Goal: Task Accomplishment & Management: Use online tool/utility

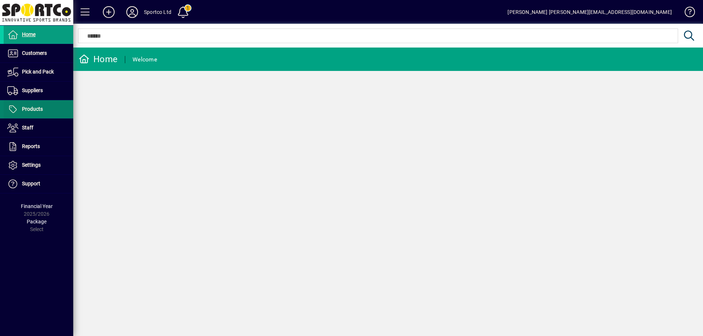
click at [32, 106] on span "Products" at bounding box center [23, 109] width 39 height 9
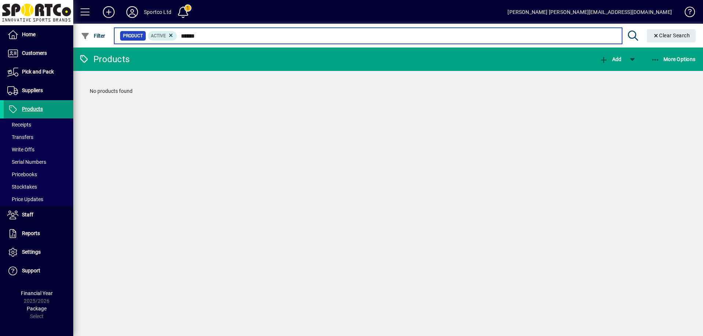
type input "******"
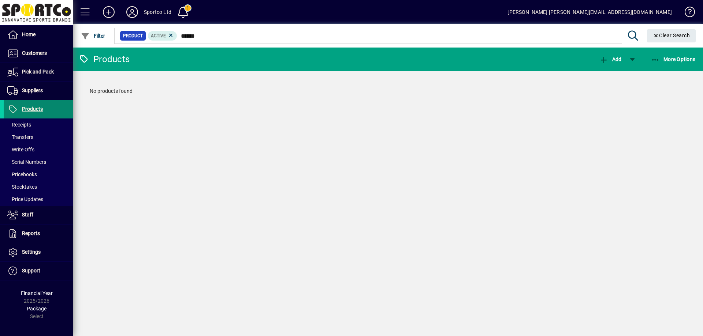
click at [35, 109] on span "Products" at bounding box center [32, 109] width 21 height 6
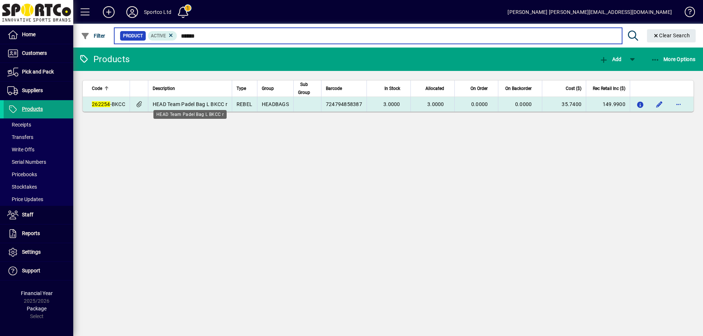
type input "******"
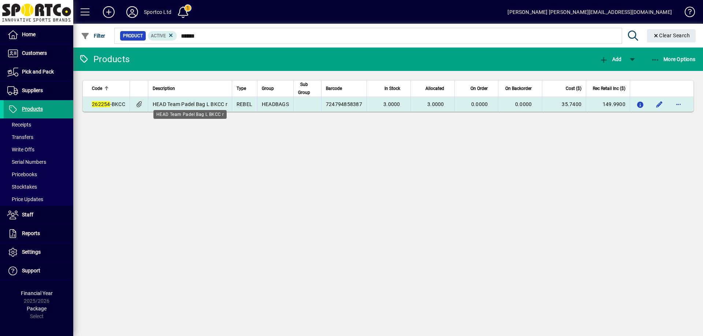
click at [172, 105] on span "HEAD Team Padel Bag L BKCC r" at bounding box center [190, 104] width 75 height 6
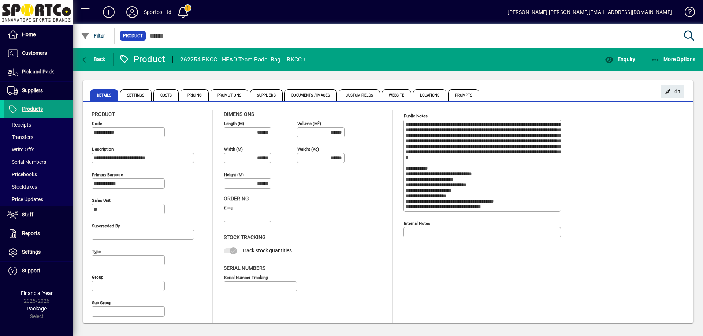
type input "**********"
type input "****"
click at [628, 57] on span "Enquiry" at bounding box center [619, 59] width 30 height 6
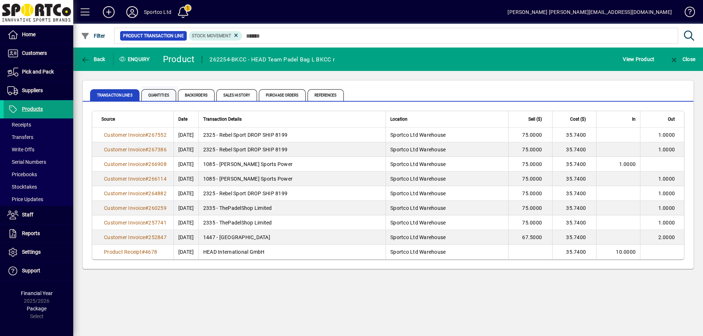
click at [164, 95] on span "Quantities" at bounding box center [158, 95] width 35 height 12
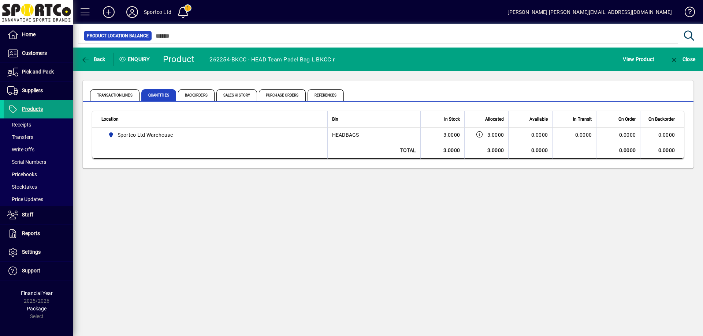
click at [243, 230] on div "Back Enquiry Product 262254-BKCC - HEAD Team Padel Bag L BKCC r View Product Cl…" at bounding box center [387, 192] width 629 height 289
click at [94, 60] on span "Back" at bounding box center [93, 59] width 25 height 6
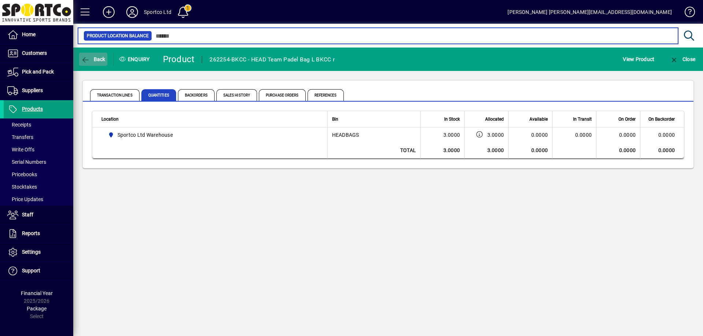
type input "******"
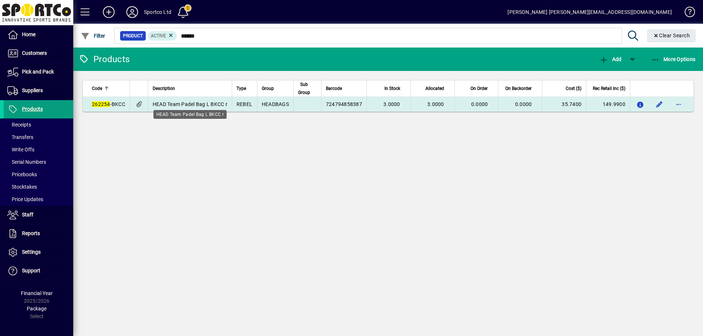
click at [204, 103] on span "HEAD Team Padel Bag L BKCC r" at bounding box center [190, 104] width 75 height 6
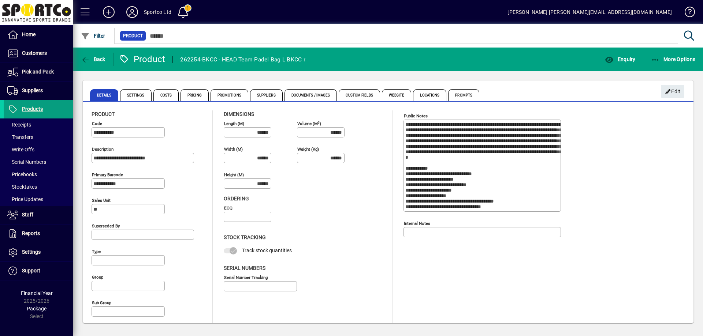
type input "**********"
type input "****"
click at [643, 53] on div "More Options" at bounding box center [673, 59] width 60 height 13
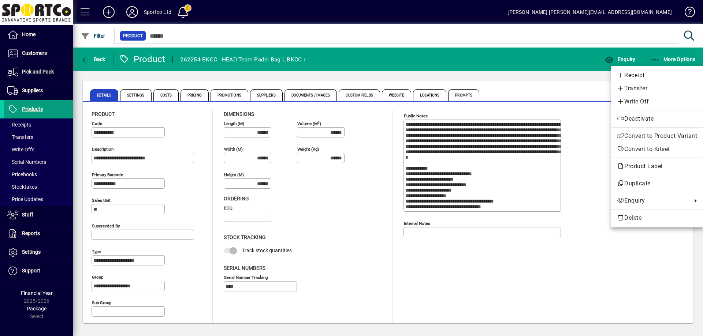
click at [631, 62] on div at bounding box center [351, 168] width 703 height 336
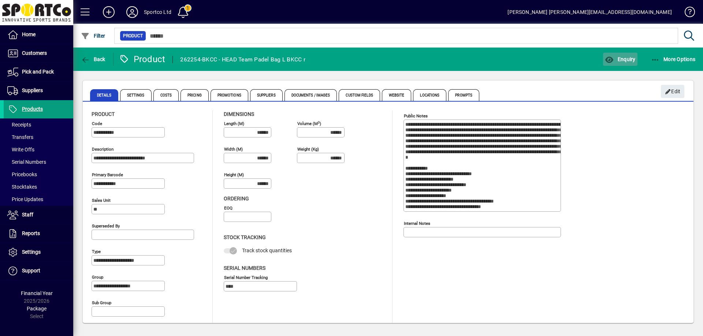
click at [629, 62] on span "Enquiry" at bounding box center [619, 59] width 30 height 6
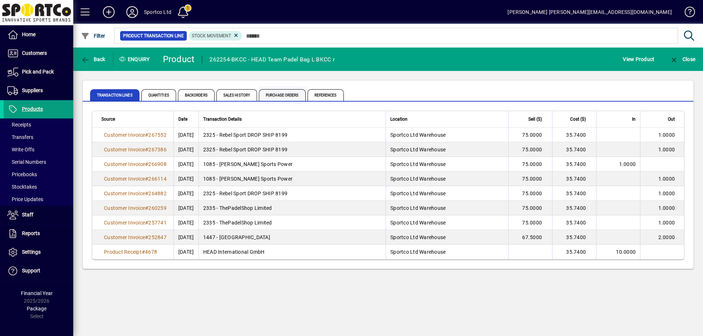
click at [289, 98] on span "Purchase Orders" at bounding box center [282, 95] width 47 height 12
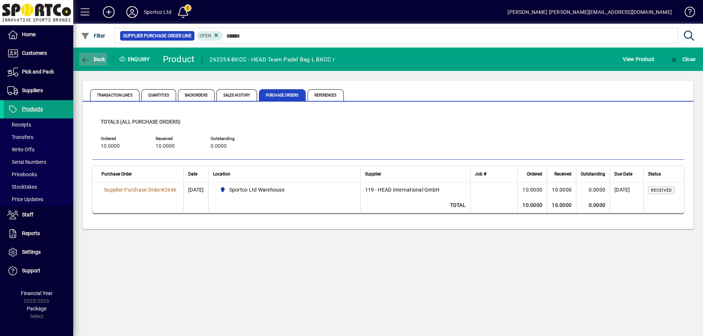
click at [92, 57] on span "Back" at bounding box center [93, 59] width 25 height 6
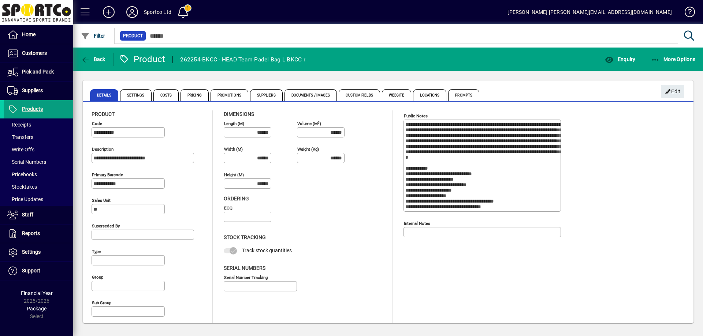
type input "**********"
type input "****"
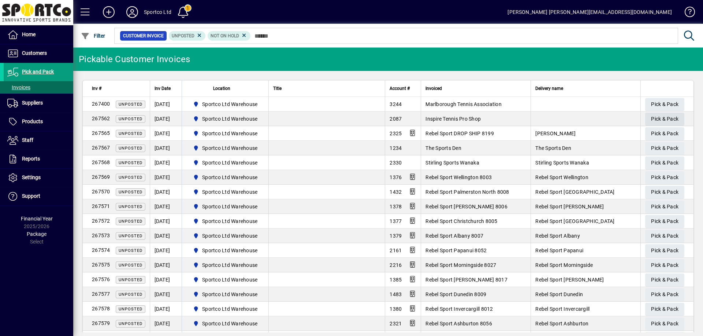
click at [664, 115] on span "Pick & Pack" at bounding box center [664, 119] width 27 height 12
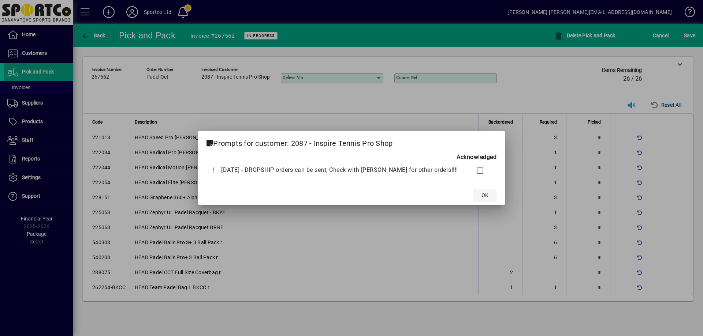
click at [481, 196] on span "OK" at bounding box center [484, 196] width 7 height 8
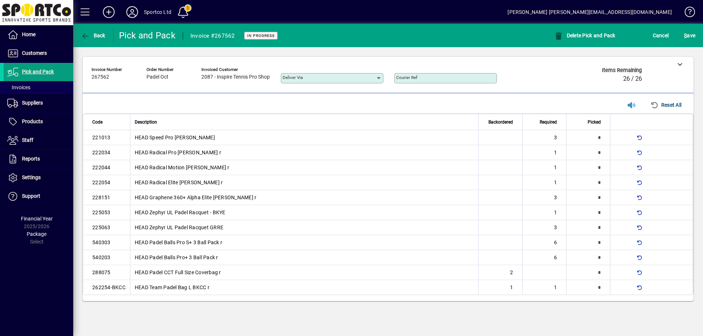
type input "*"
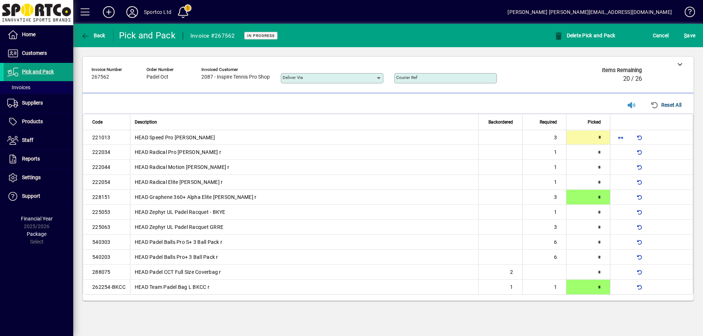
type input "*"
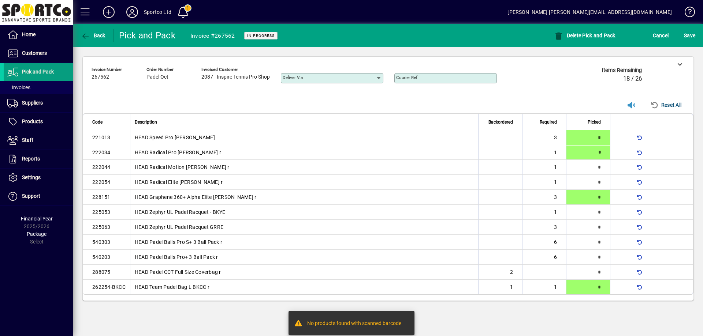
type input "*"
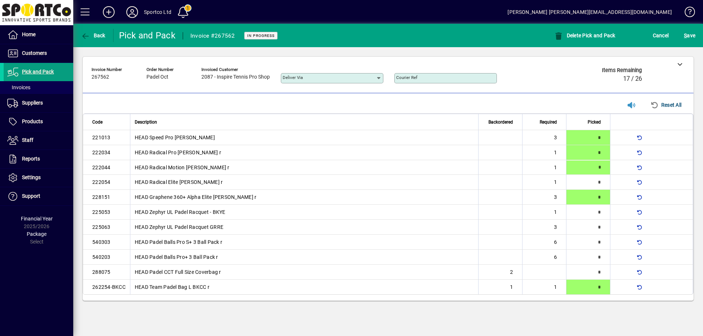
type input "*"
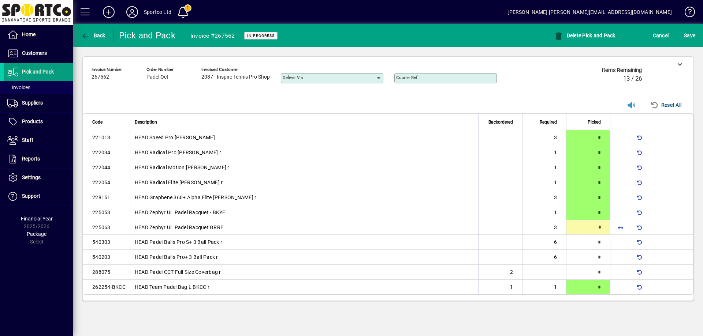
type input "*"
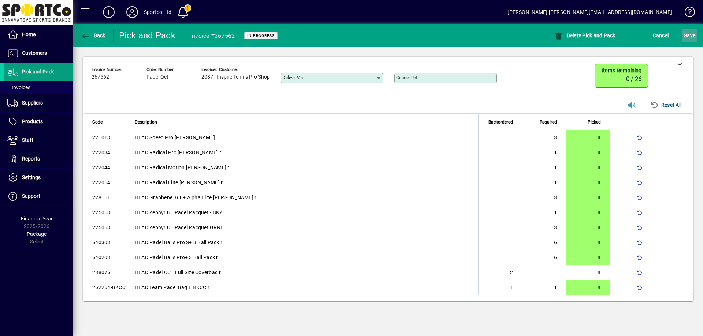
click at [688, 34] on span "S ave" at bounding box center [689, 36] width 11 height 12
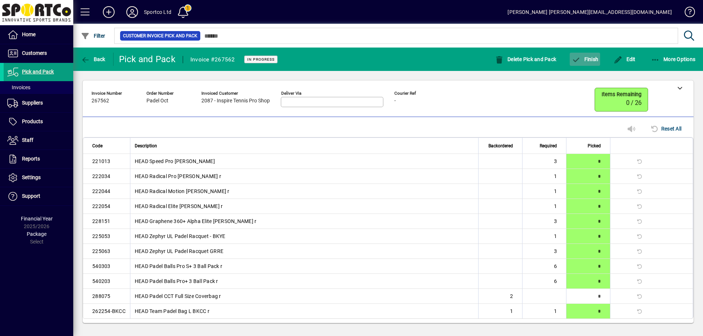
click at [585, 56] on span "Finish" at bounding box center [584, 59] width 27 height 6
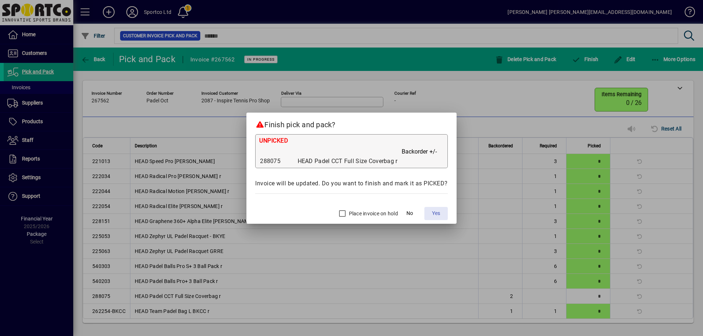
click at [432, 215] on span "Yes" at bounding box center [436, 214] width 8 height 8
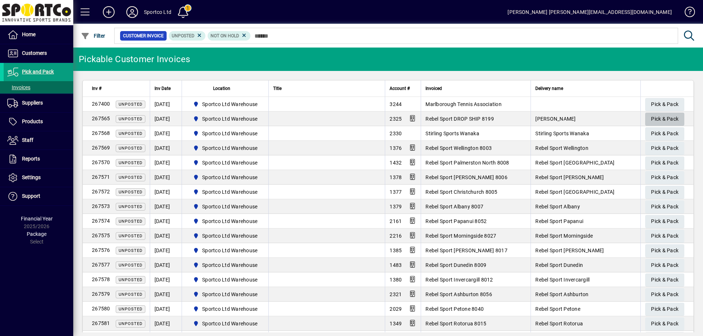
click at [651, 119] on span "Pick & Pack" at bounding box center [664, 119] width 27 height 12
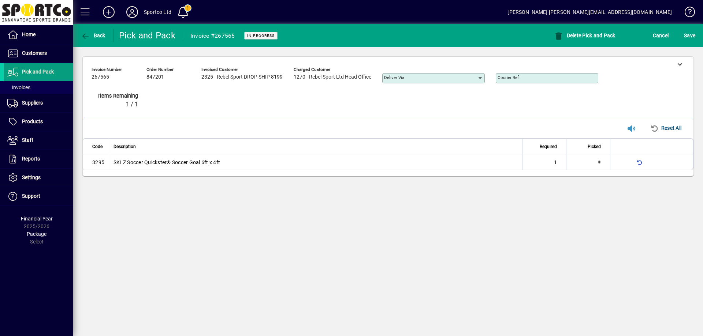
type input "*"
click at [680, 65] on icon at bounding box center [679, 63] width 5 height 5
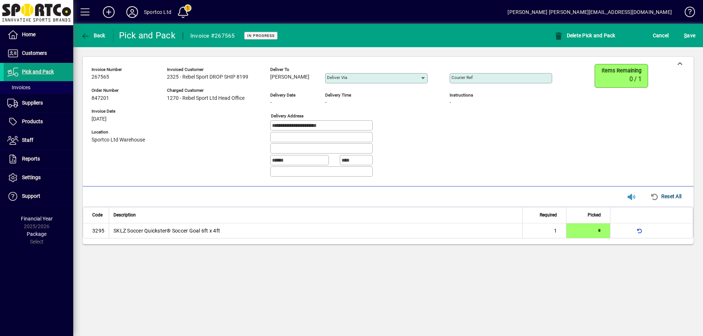
copy span "[PERSON_NAME]"
drag, startPoint x: 304, startPoint y: 79, endPoint x: 241, endPoint y: 69, distance: 63.3
click at [270, 81] on div "[PERSON_NAME]" at bounding box center [292, 77] width 44 height 8
drag, startPoint x: 319, startPoint y: 127, endPoint x: 251, endPoint y: 133, distance: 68.3
click at [251, 133] on div "**********" at bounding box center [326, 123] width 471 height 119
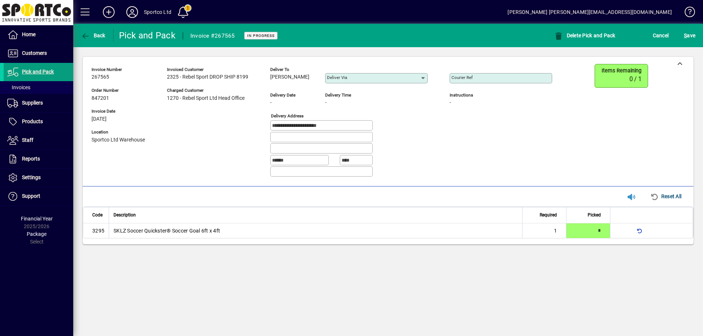
click at [452, 76] on mat-label "Courier Ref" at bounding box center [461, 77] width 21 height 5
click at [452, 76] on input "Courier Ref" at bounding box center [501, 78] width 100 height 6
paste input "**********"
type input "**********"
click at [687, 33] on span "S ave" at bounding box center [689, 36] width 11 height 12
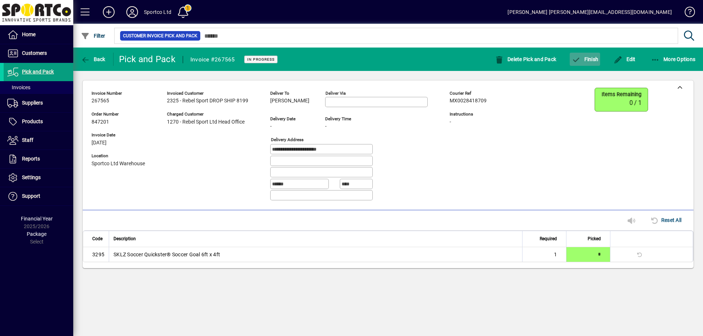
click at [582, 59] on span "Finish" at bounding box center [584, 59] width 27 height 6
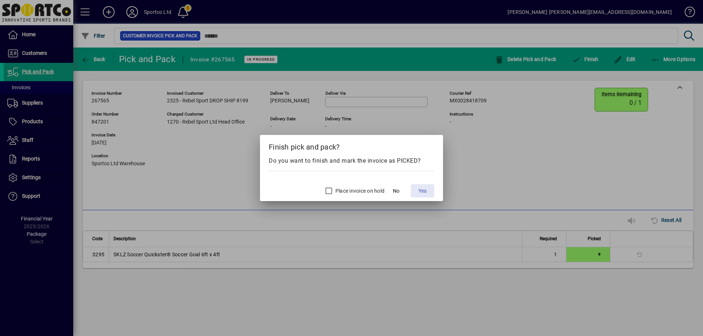
click at [423, 191] on span "Yes" at bounding box center [422, 191] width 8 height 8
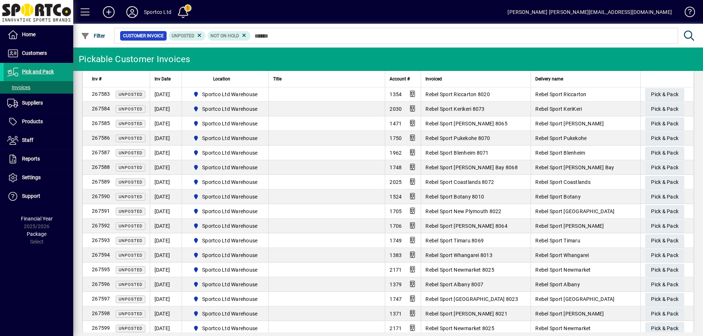
scroll to position [257, 0]
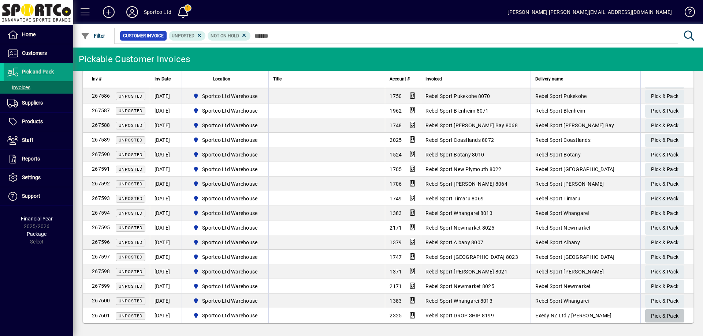
click at [651, 317] on span "Pick & Pack" at bounding box center [664, 316] width 27 height 12
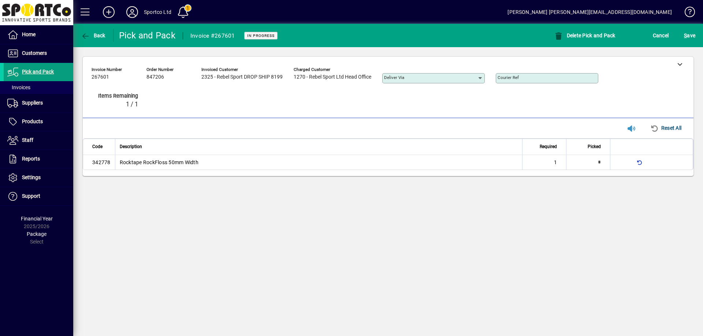
type input "*"
click at [679, 64] on icon at bounding box center [679, 63] width 5 height 5
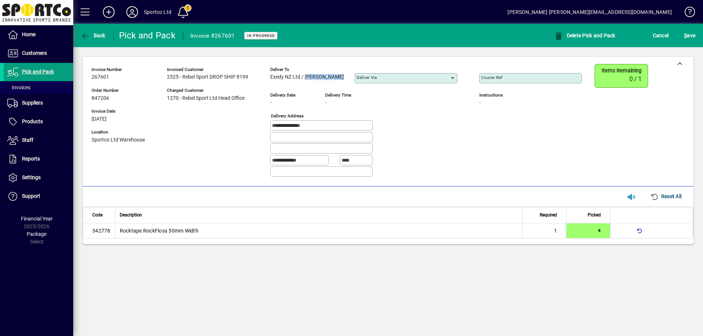
copy span "Karen Fearns"
drag, startPoint x: 340, startPoint y: 76, endPoint x: 305, endPoint y: 81, distance: 34.8
click at [305, 81] on div "Deliver to Exedy NZ Ltd / Karen Fearns Deliver via" at bounding box center [369, 77] width 198 height 26
drag, startPoint x: 300, startPoint y: 75, endPoint x: 263, endPoint y: 84, distance: 38.3
click at [263, 84] on div "**********" at bounding box center [341, 123] width 501 height 119
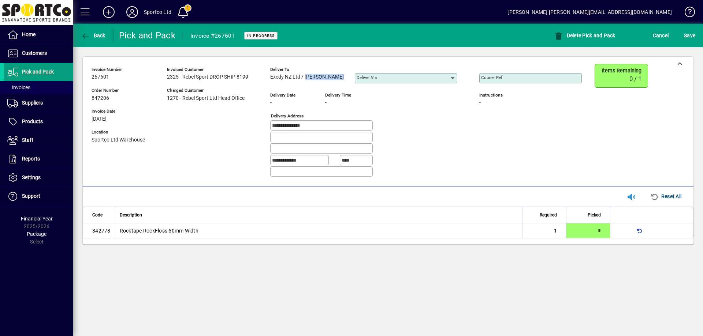
click at [288, 75] on span "Exedy NZ Ltd / [PERSON_NAME]" at bounding box center [307, 77] width 74 height 6
click at [300, 79] on span "Exedy NZ Ltd / [PERSON_NAME]" at bounding box center [307, 77] width 74 height 6
drag, startPoint x: 302, startPoint y: 78, endPoint x: 307, endPoint y: 91, distance: 14.8
click at [306, 83] on div "Deliver to Exedy NZ Ltd / Karen Fearns" at bounding box center [307, 76] width 74 height 20
click at [300, 78] on span "Exedy NZ Ltd / [PERSON_NAME]" at bounding box center [307, 77] width 74 height 6
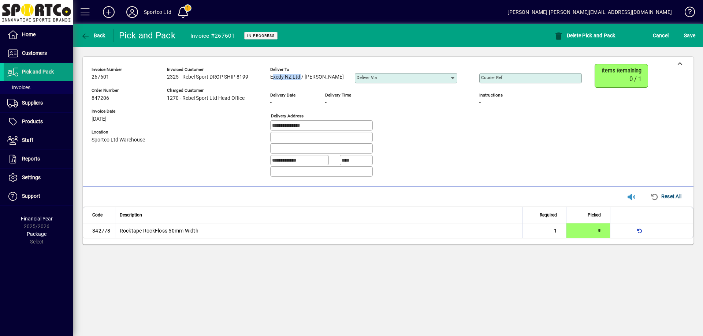
copy span "Exedy NZ Ltd"
drag, startPoint x: 300, startPoint y: 77, endPoint x: 176, endPoint y: 24, distance: 134.6
click at [268, 78] on div "**********" at bounding box center [341, 123] width 501 height 119
drag, startPoint x: 321, startPoint y: 126, endPoint x: 254, endPoint y: 130, distance: 67.1
click at [254, 130] on div "**********" at bounding box center [341, 123] width 501 height 119
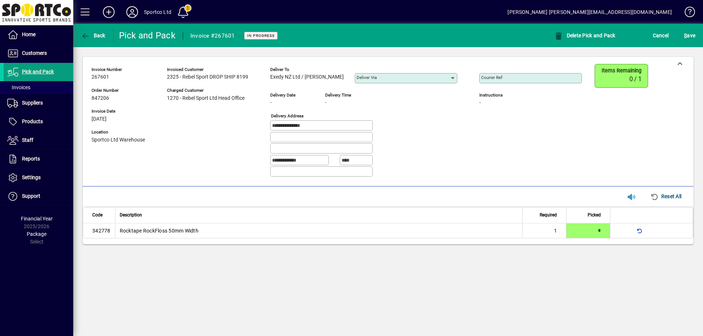
click at [505, 75] on div "Courier Ref" at bounding box center [530, 78] width 102 height 10
paste input "**********"
type input "**********"
click at [688, 33] on span "S ave" at bounding box center [689, 36] width 11 height 12
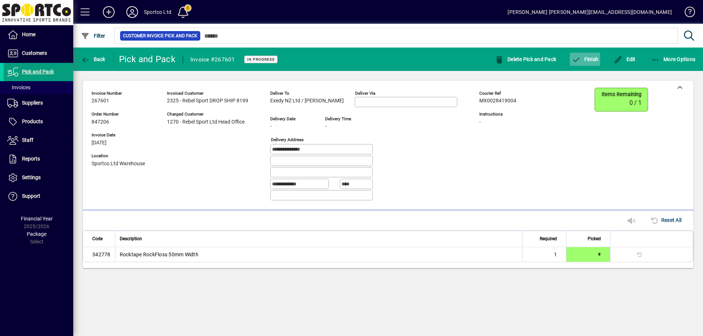
click at [593, 55] on span "button" at bounding box center [584, 59] width 30 height 18
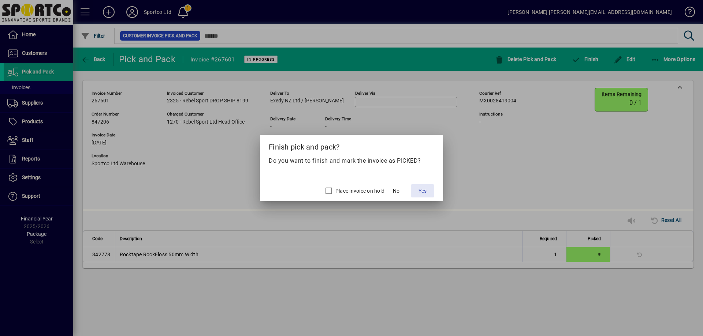
click at [422, 192] on span "Yes" at bounding box center [422, 191] width 8 height 8
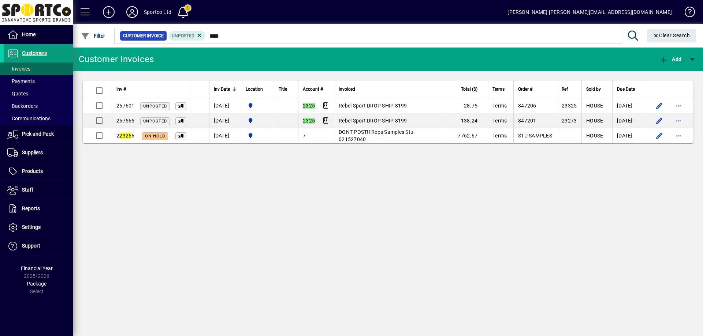
type input "****"
drag, startPoint x: 411, startPoint y: 195, endPoint x: 407, endPoint y: 191, distance: 6.5
click at [411, 195] on div "Customer Invoices Add Inv # Inv Date Location Title Account # Invoiced Total ($…" at bounding box center [387, 192] width 629 height 289
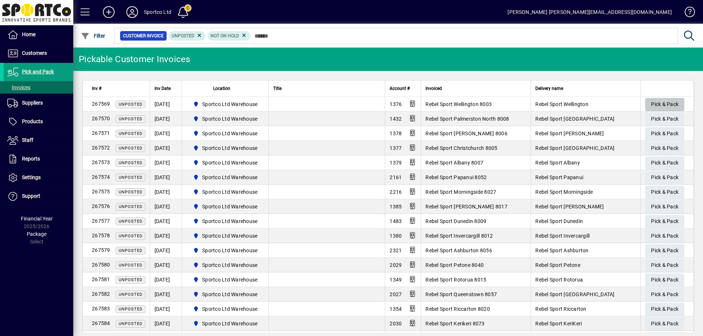
click at [664, 103] on span "Pick & Pack" at bounding box center [664, 104] width 27 height 12
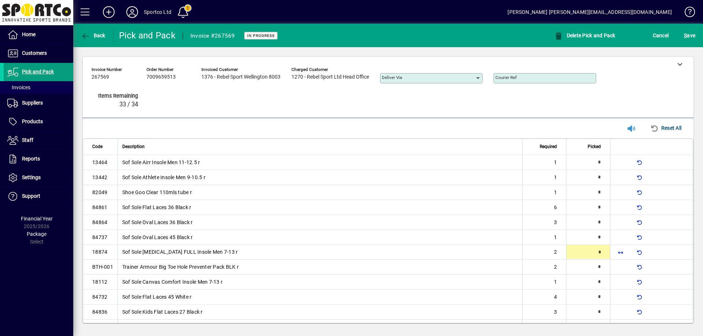
type input "*"
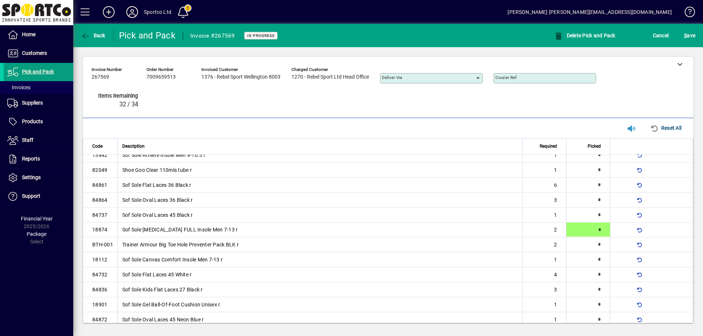
type input "*"
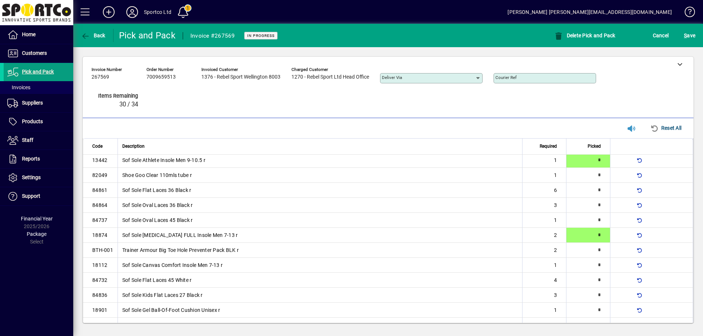
type input "*"
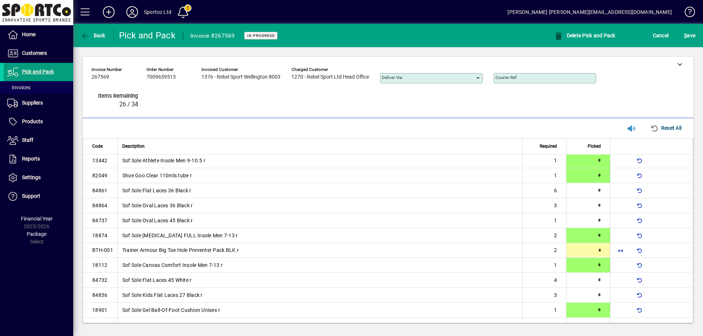
type input "*"
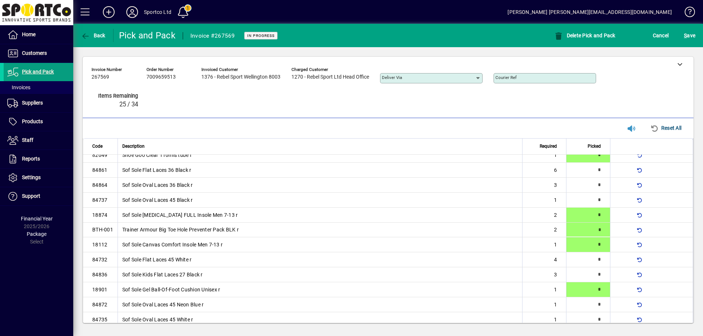
type input "*"
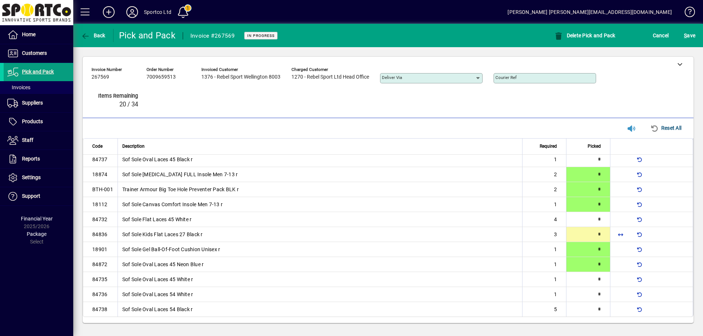
scroll to position [77, 0]
type input "*"
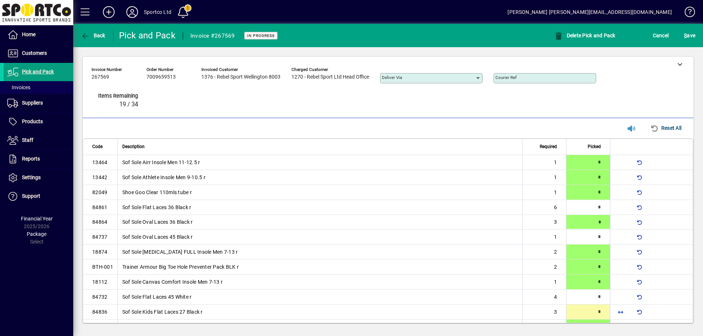
type input "*"
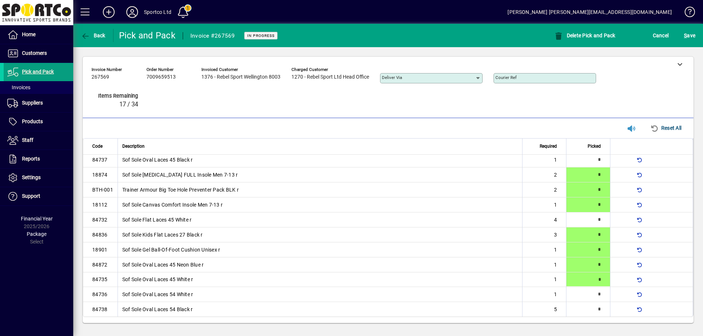
type input "*"
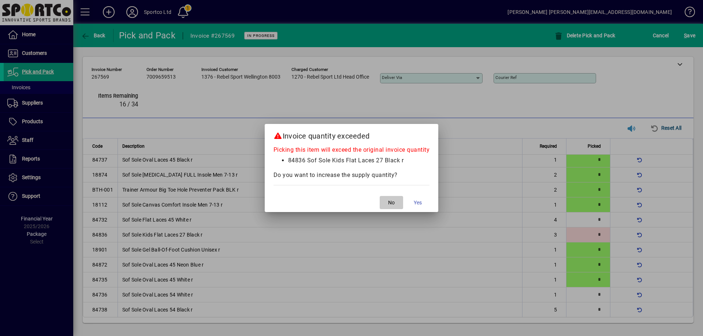
click at [394, 203] on span "No" at bounding box center [391, 203] width 7 height 8
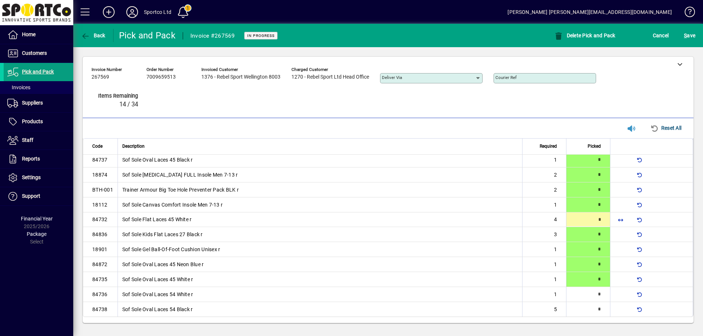
scroll to position [67, 0]
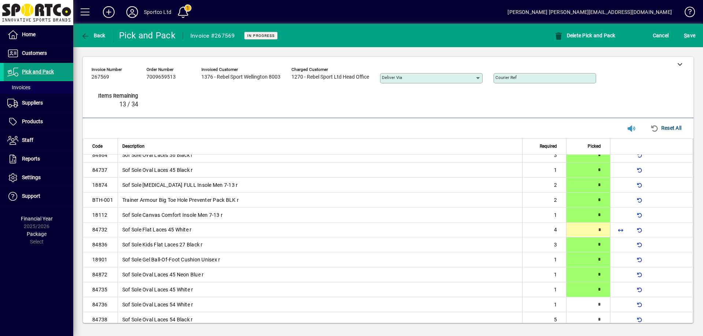
type input "*"
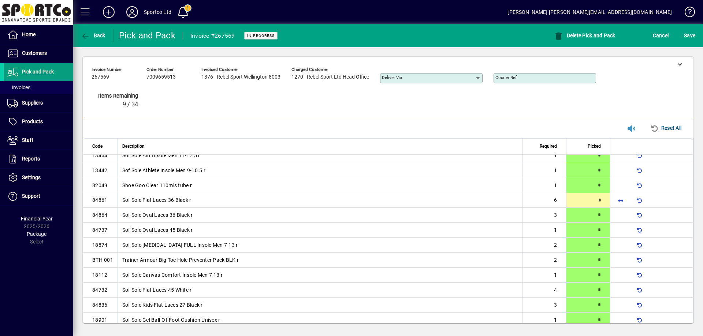
scroll to position [0, 0]
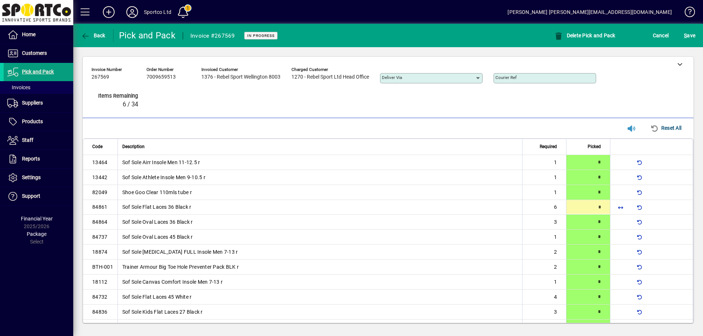
type input "*"
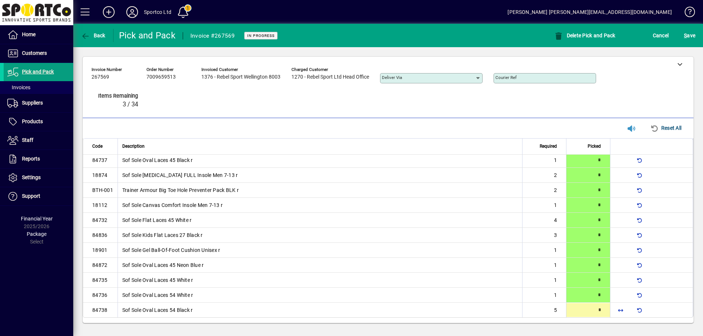
scroll to position [78, 0]
type input "*"
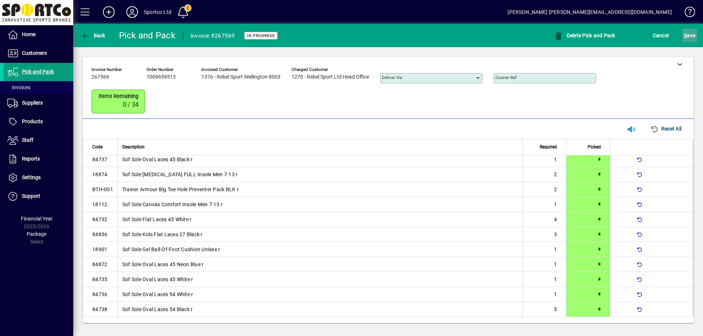
click at [691, 38] on span "S ave" at bounding box center [689, 36] width 11 height 12
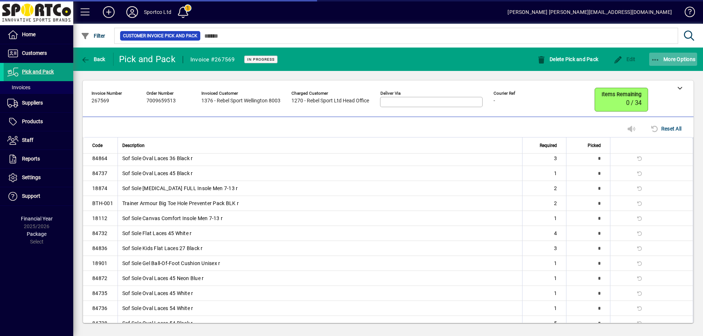
scroll to position [74, 0]
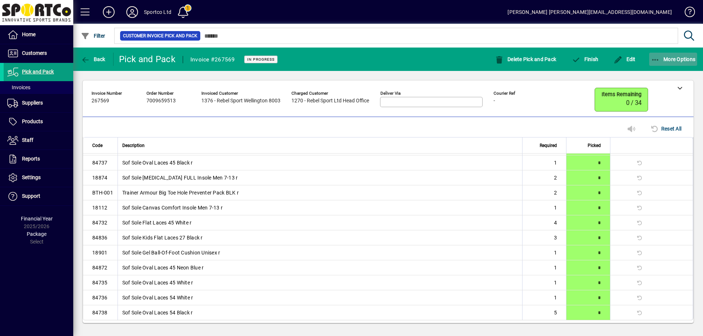
click at [658, 59] on icon "button" at bounding box center [655, 59] width 9 height 7
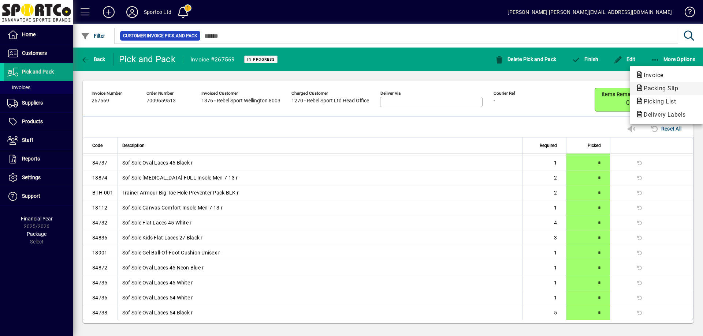
click at [657, 86] on span "Packing Slip" at bounding box center [658, 88] width 46 height 7
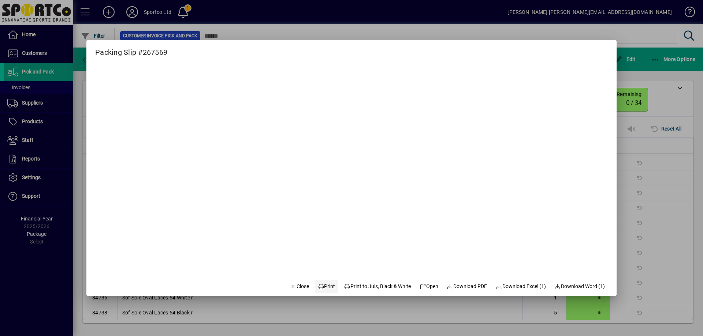
click at [322, 284] on span "Print" at bounding box center [327, 287] width 18 height 8
click at [301, 283] on span "Close" at bounding box center [299, 287] width 19 height 8
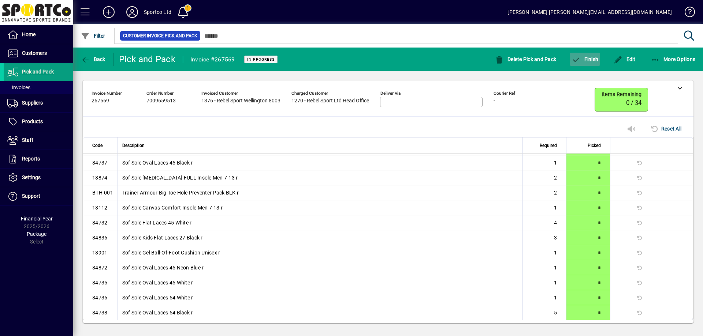
click at [586, 60] on span "Finish" at bounding box center [584, 59] width 27 height 6
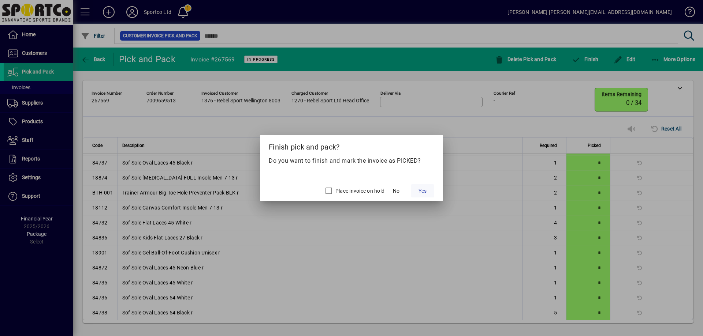
click at [420, 191] on span "Yes" at bounding box center [422, 191] width 8 height 8
